Goal: Task Accomplishment & Management: Use online tool/utility

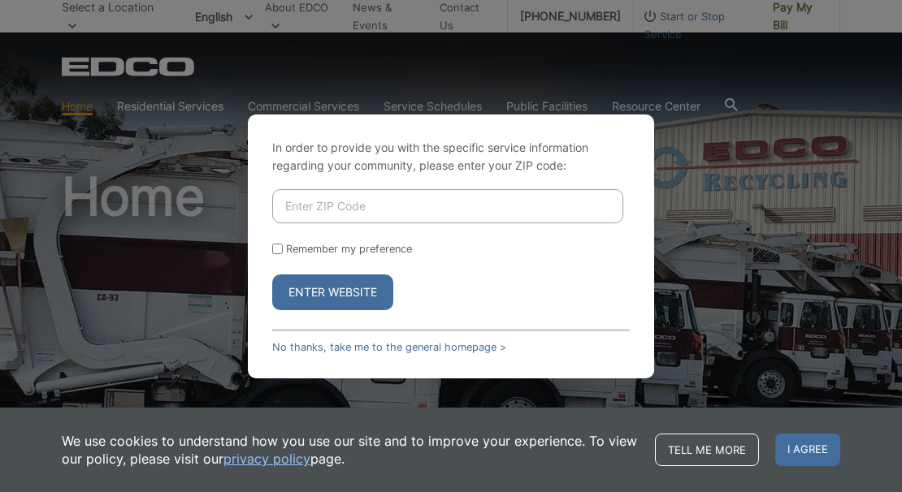
click at [405, 207] on input "Enter ZIP Code" at bounding box center [447, 206] width 351 height 34
type input "92154"
click at [354, 292] on button "Enter Website" at bounding box center [332, 293] width 121 height 36
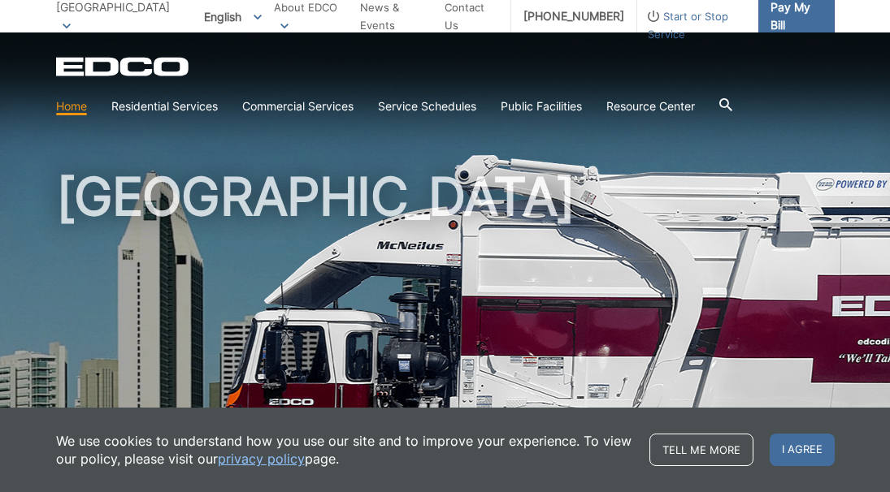
click at [815, 18] on span "Pay My Bill" at bounding box center [795, 16] width 51 height 36
